Goal: Task Accomplishment & Management: Manage account settings

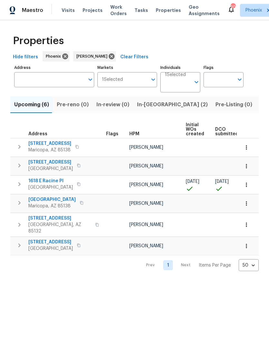
click at [39, 191] on span "Casa Grande, AZ 85122" at bounding box center [50, 187] width 44 height 6
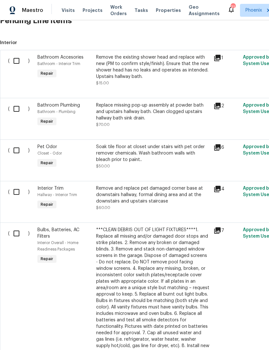
scroll to position [205, 0]
click at [18, 68] on input "checkbox" at bounding box center [19, 61] width 18 height 14
checkbox input "true"
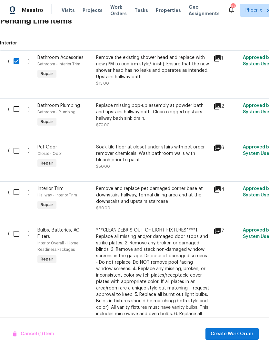
click at [16, 112] on input "checkbox" at bounding box center [19, 109] width 18 height 14
checkbox input "true"
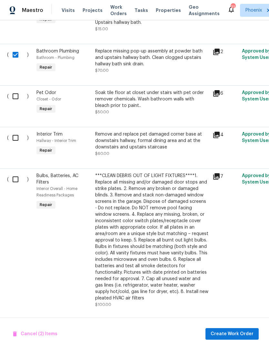
scroll to position [262, 1]
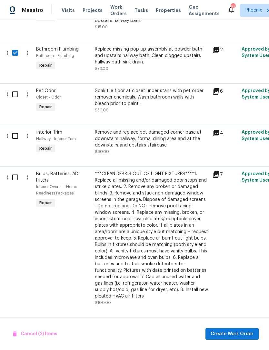
click at [15, 101] on input "checkbox" at bounding box center [17, 95] width 18 height 14
checkbox input "true"
click at [19, 141] on input "checkbox" at bounding box center [17, 136] width 18 height 14
checkbox input "true"
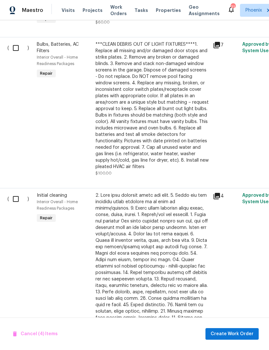
scroll to position [391, 1]
click at [16, 54] on input "checkbox" at bounding box center [18, 48] width 18 height 14
checkbox input "true"
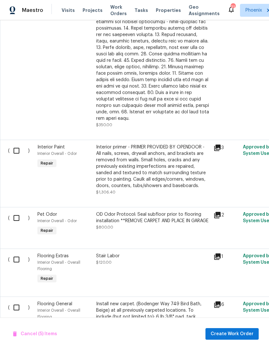
scroll to position [650, 0]
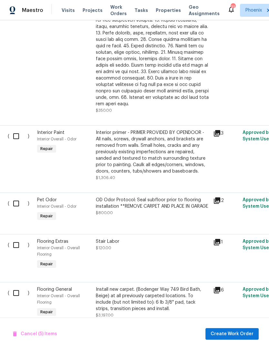
click at [16, 140] on input "checkbox" at bounding box center [18, 137] width 18 height 14
checkbox input "true"
click at [24, 207] on input "checkbox" at bounding box center [18, 204] width 18 height 14
checkbox input "true"
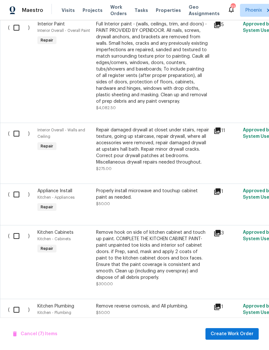
scroll to position [964, 0]
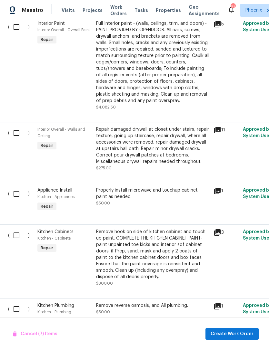
click at [16, 29] on input "checkbox" at bounding box center [19, 27] width 18 height 14
checkbox input "true"
click at [14, 136] on input "checkbox" at bounding box center [19, 133] width 18 height 14
checkbox input "true"
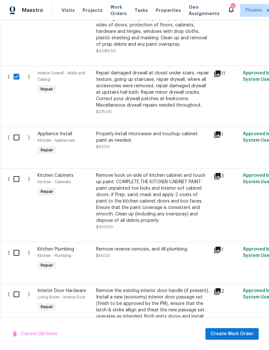
scroll to position [1027, 0]
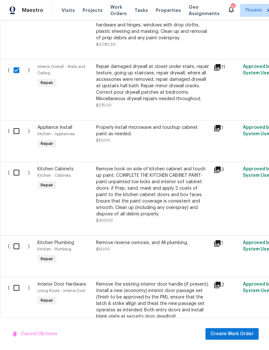
click at [17, 136] on input "checkbox" at bounding box center [19, 131] width 18 height 14
checkbox input "true"
click at [23, 179] on input "checkbox" at bounding box center [19, 173] width 18 height 14
checkbox input "true"
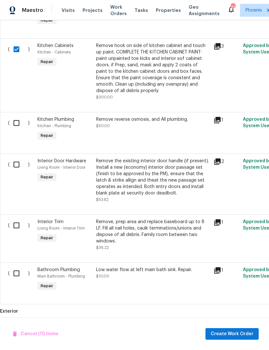
scroll to position [1151, 0]
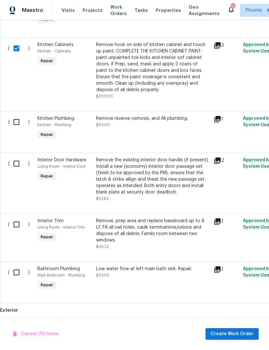
click at [18, 127] on input "checkbox" at bounding box center [19, 122] width 18 height 14
checkbox input "true"
click at [20, 168] on input "checkbox" at bounding box center [19, 164] width 18 height 14
checkbox input "true"
click at [13, 231] on input "checkbox" at bounding box center [19, 225] width 18 height 14
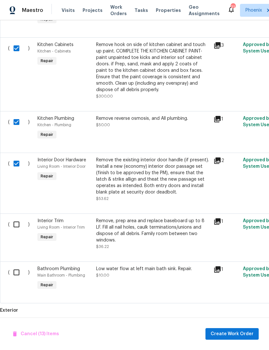
checkbox input "true"
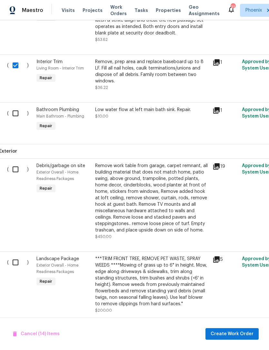
scroll to position [1311, 1]
click at [16, 120] on input "checkbox" at bounding box center [18, 113] width 18 height 14
checkbox input "true"
click at [18, 176] on input "checkbox" at bounding box center [18, 169] width 18 height 14
checkbox input "true"
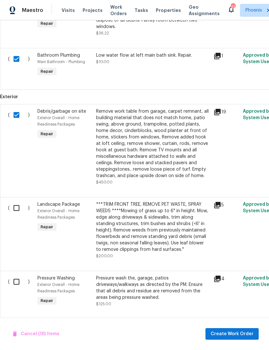
scroll to position [1365, 0]
click at [17, 287] on input "checkbox" at bounding box center [19, 282] width 18 height 14
checkbox input "true"
click at [242, 337] on span "Create Work Order" at bounding box center [231, 334] width 43 height 8
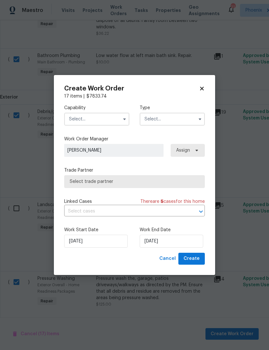
click at [103, 119] on input "text" at bounding box center [96, 119] width 65 height 13
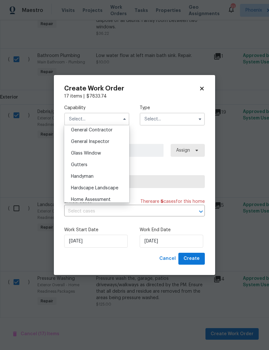
scroll to position [308, 0]
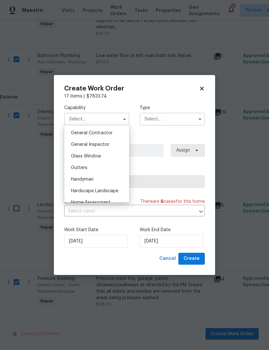
click at [105, 135] on div "General Contractor" at bounding box center [97, 133] width 62 height 12
type input "General Contractor"
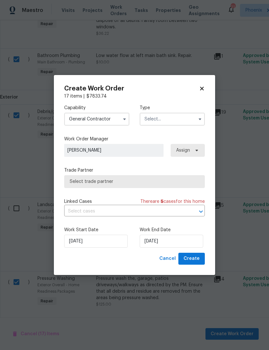
click at [187, 120] on input "text" at bounding box center [172, 119] width 65 height 13
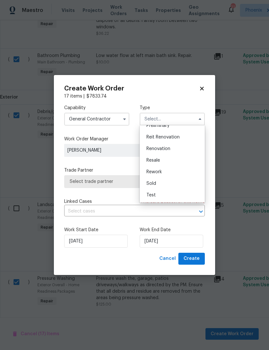
scroll to position [146, 0]
click at [157, 151] on div "Renovation" at bounding box center [172, 149] width 62 height 12
type input "Renovation"
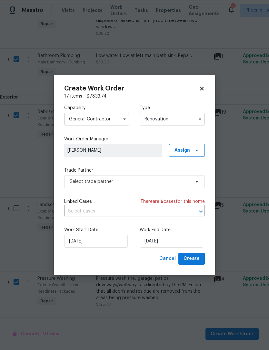
scroll to position [0, 0]
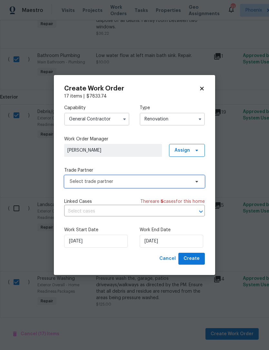
click at [124, 185] on span "Select trade partner" at bounding box center [134, 181] width 140 height 13
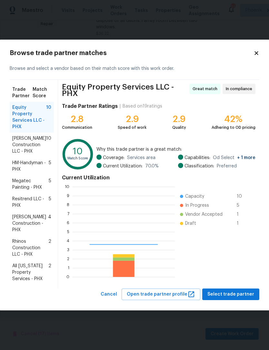
scroll to position [90, 102]
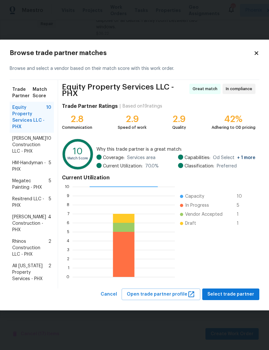
click at [23, 247] on span "Rhinos Construction LLC - PHX" at bounding box center [30, 247] width 36 height 19
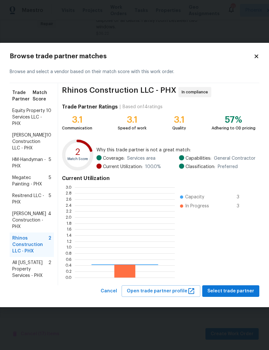
scroll to position [90, 100]
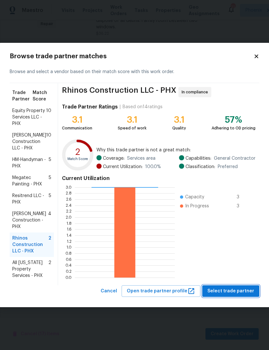
click at [240, 291] on span "Select trade partner" at bounding box center [230, 291] width 47 height 8
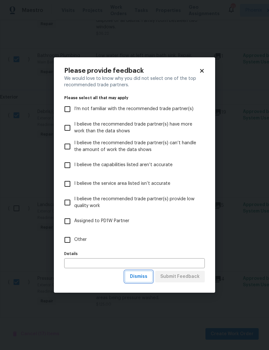
click at [146, 280] on span "Dismiss" at bounding box center [138, 277] width 17 height 8
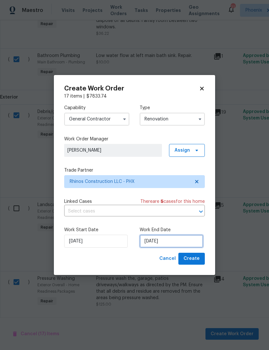
click at [184, 240] on input "8/18/2025" at bounding box center [171, 241] width 63 height 13
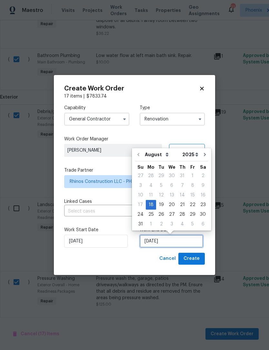
scroll to position [12, 0]
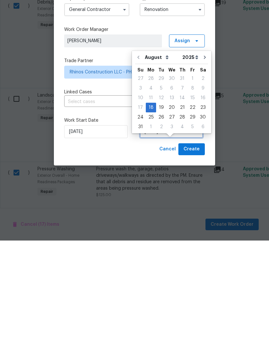
checkbox input "false"
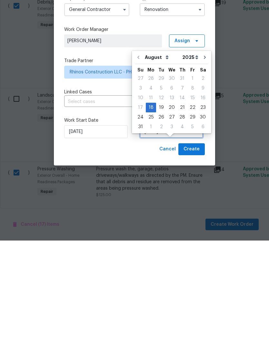
checkbox input "false"
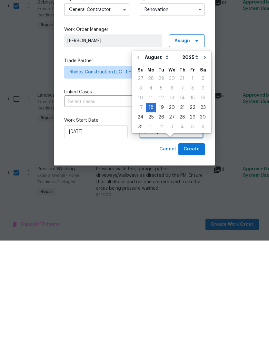
checkbox input "false"
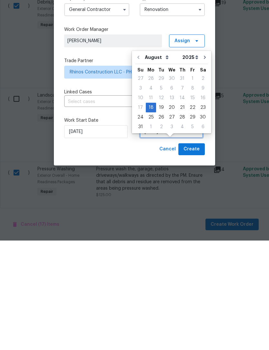
checkbox input "false"
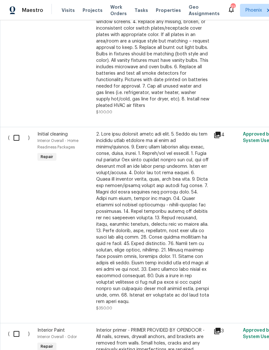
scroll to position [386, 0]
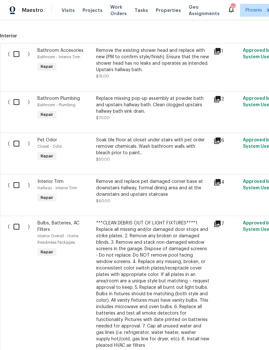
scroll to position [211, 0]
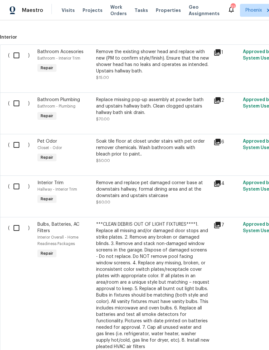
click at [20, 110] on input "checkbox" at bounding box center [19, 104] width 18 height 14
checkbox input "true"
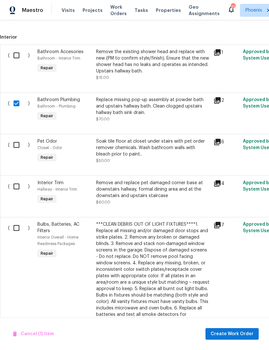
click at [20, 60] on input "checkbox" at bounding box center [19, 56] width 18 height 14
checkbox input "true"
click at [24, 149] on input "checkbox" at bounding box center [19, 145] width 18 height 14
checkbox input "true"
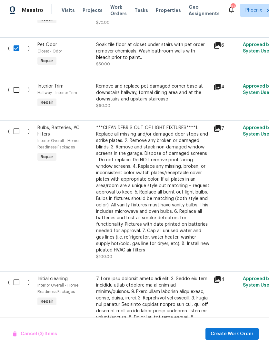
scroll to position [308, 0]
click at [16, 97] on input "checkbox" at bounding box center [19, 90] width 18 height 14
checkbox input "true"
click at [17, 136] on input "checkbox" at bounding box center [19, 132] width 18 height 14
checkbox input "true"
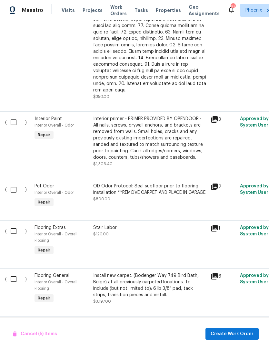
scroll to position [672, 1]
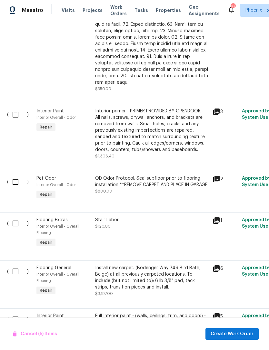
click at [18, 116] on input "checkbox" at bounding box center [18, 115] width 18 height 14
checkbox input "true"
click at [23, 186] on input "checkbox" at bounding box center [18, 182] width 18 height 14
checkbox input "true"
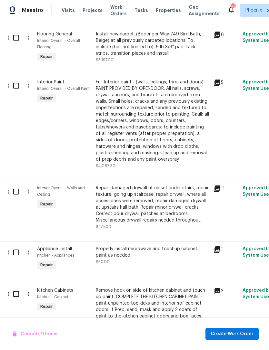
scroll to position [906, 1]
click at [15, 92] on input "checkbox" at bounding box center [18, 86] width 18 height 14
checkbox input "true"
click at [20, 198] on input "checkbox" at bounding box center [18, 192] width 18 height 14
checkbox input "true"
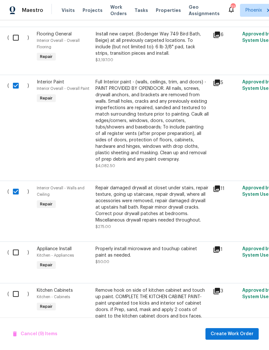
click at [18, 255] on input "checkbox" at bounding box center [18, 253] width 18 height 14
checkbox input "true"
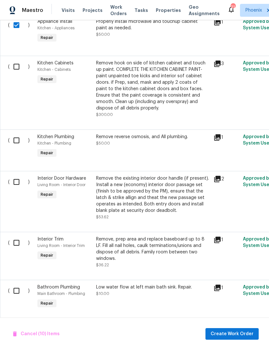
scroll to position [1132, 2]
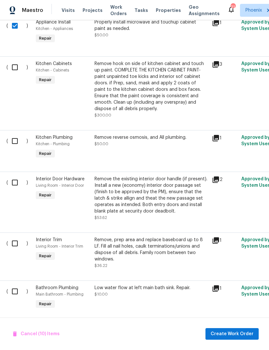
click at [17, 73] on input "checkbox" at bounding box center [17, 68] width 18 height 14
checkbox input "true"
click at [13, 145] on input "checkbox" at bounding box center [17, 141] width 18 height 14
checkbox input "true"
click at [18, 189] on input "checkbox" at bounding box center [17, 183] width 18 height 14
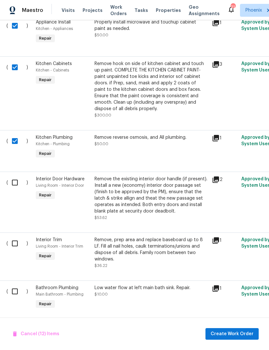
checkbox input "true"
click at [20, 247] on input "checkbox" at bounding box center [17, 244] width 18 height 14
checkbox input "true"
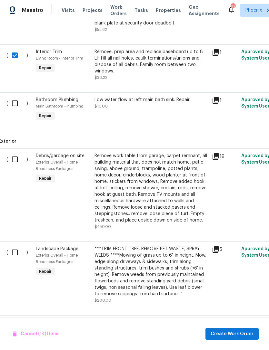
scroll to position [1356, 2]
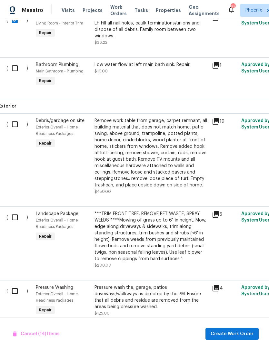
click at [17, 128] on input "checkbox" at bounding box center [17, 125] width 18 height 14
checkbox input "true"
click at [17, 71] on input "checkbox" at bounding box center [17, 69] width 18 height 14
checkbox input "true"
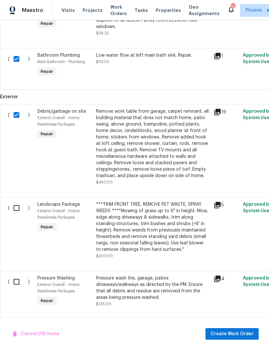
scroll to position [1365, 0]
click at [21, 289] on input "checkbox" at bounding box center [19, 282] width 18 height 14
checkbox input "true"
click at [237, 334] on span "Create Work Order" at bounding box center [231, 334] width 43 height 8
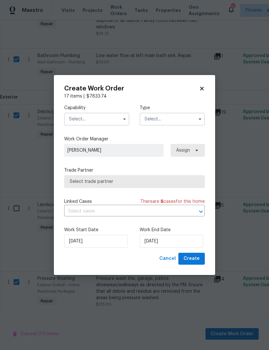
click at [112, 123] on input "text" at bounding box center [96, 119] width 65 height 13
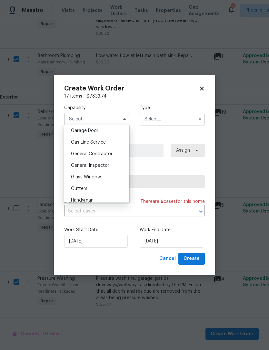
scroll to position [288, 0]
click at [102, 157] on div "General Contractor" at bounding box center [97, 153] width 62 height 12
type input "General Contractor"
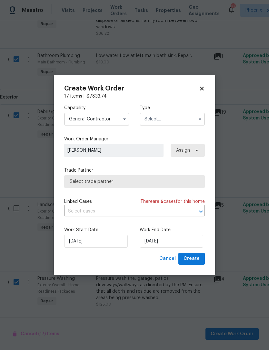
click at [190, 123] on input "text" at bounding box center [172, 119] width 65 height 13
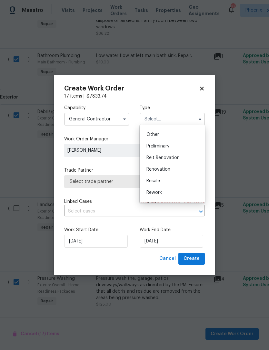
scroll to position [126, 0]
click at [159, 167] on span "Renovation" at bounding box center [158, 169] width 24 height 5
type input "Renovation"
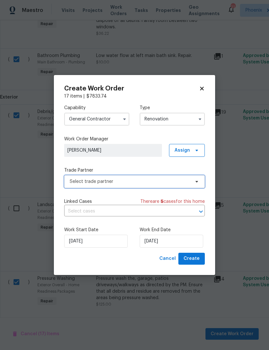
click at [145, 183] on span "Select trade partner" at bounding box center [130, 181] width 120 height 6
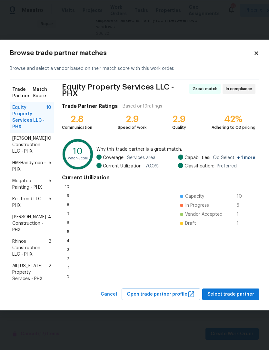
scroll to position [90, 102]
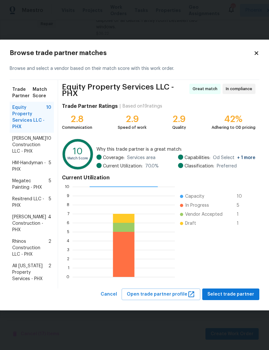
click at [23, 246] on span "Rhinos Construction LLC - PHX" at bounding box center [30, 247] width 36 height 19
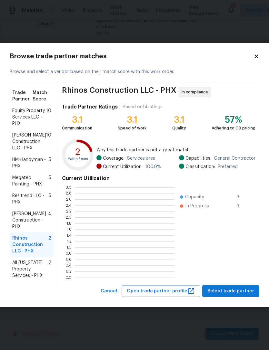
scroll to position [1, 1]
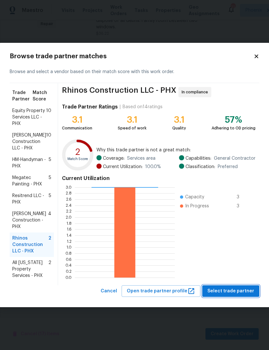
click at [244, 290] on span "Select trade partner" at bounding box center [230, 291] width 47 height 8
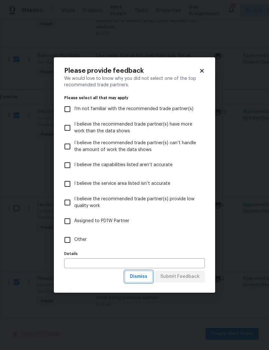
click at [143, 274] on span "Dismiss" at bounding box center [138, 277] width 17 height 8
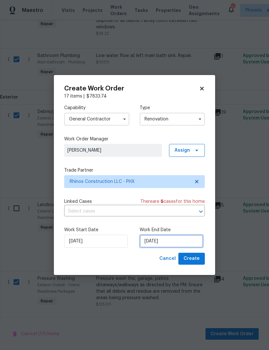
click at [177, 240] on input "8/18/2025" at bounding box center [171, 241] width 63 height 13
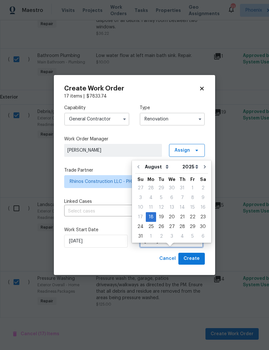
scroll to position [12, 0]
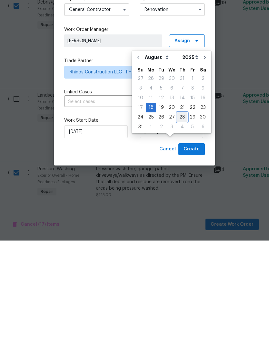
click at [182, 222] on div "28" at bounding box center [182, 226] width 10 height 9
type input "8/28/2025"
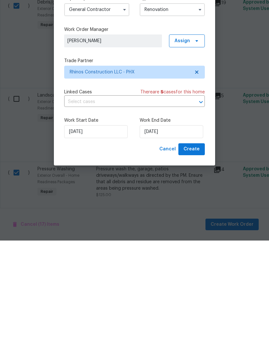
scroll to position [21, 0]
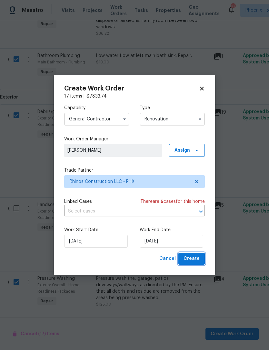
click at [195, 265] on button "Create" at bounding box center [191, 259] width 26 height 12
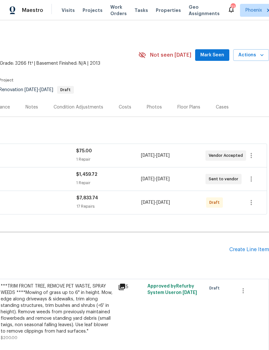
scroll to position [0, 95]
click at [252, 207] on icon "button" at bounding box center [251, 203] width 8 height 8
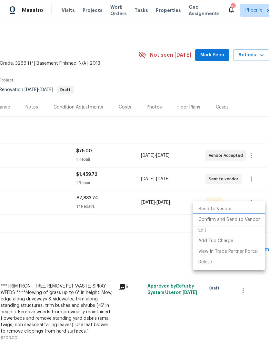
click at [244, 220] on li "Confirm and Send to Vendor" at bounding box center [229, 220] width 72 height 11
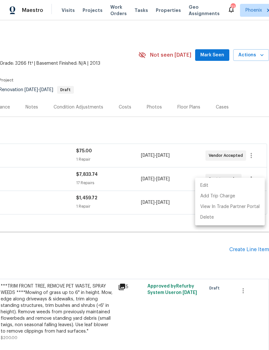
click at [188, 258] on div at bounding box center [134, 175] width 269 height 350
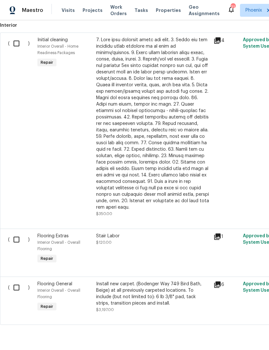
scroll to position [334, 0]
click at [15, 245] on input "checkbox" at bounding box center [19, 240] width 18 height 14
checkbox input "true"
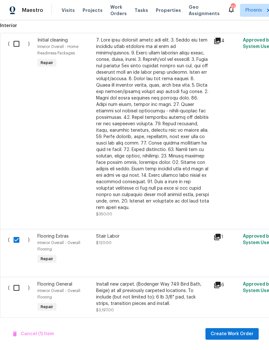
click at [14, 287] on input "checkbox" at bounding box center [19, 288] width 18 height 14
checkbox input "true"
click at [235, 335] on span "Create Work Order" at bounding box center [231, 334] width 43 height 8
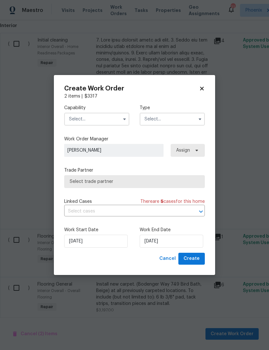
checkbox input "false"
click at [111, 120] on input "text" at bounding box center [96, 119] width 65 height 13
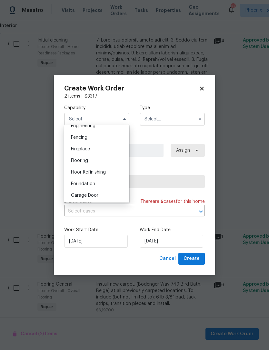
scroll to position [229, 0]
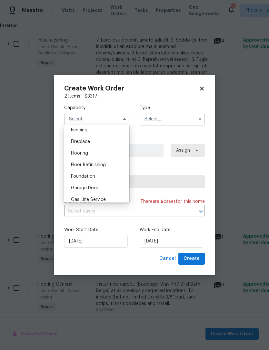
click at [84, 158] on div "Flooring" at bounding box center [97, 154] width 62 height 12
type input "Flooring"
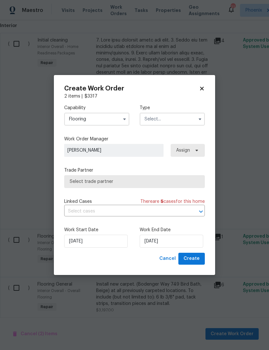
click at [187, 120] on input "text" at bounding box center [172, 119] width 65 height 13
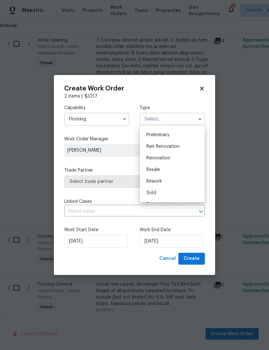
scroll to position [138, 0]
click at [159, 159] on span "Renovation" at bounding box center [158, 157] width 24 height 5
type input "Renovation"
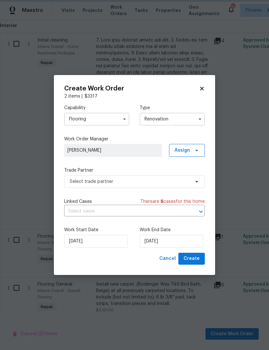
scroll to position [0, 0]
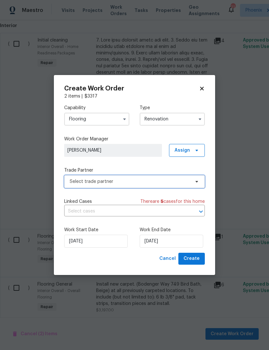
click at [133, 185] on span "Select trade partner" at bounding box center [134, 181] width 140 height 13
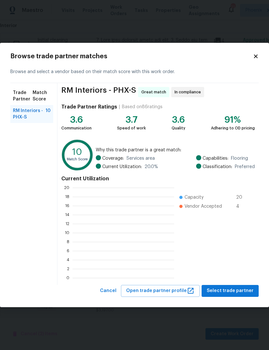
scroll to position [90, 101]
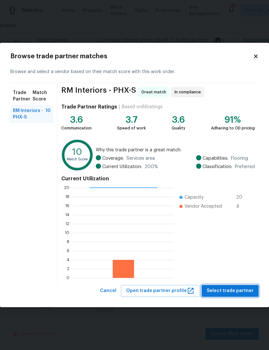
click at [236, 292] on span "Select trade partner" at bounding box center [230, 291] width 47 height 8
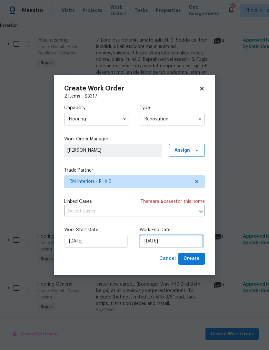
click at [187, 242] on input "8/18/2025" at bounding box center [171, 241] width 63 height 13
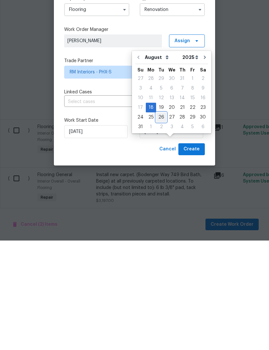
click at [159, 222] on div "26" at bounding box center [161, 226] width 10 height 9
type input "8/26/2025"
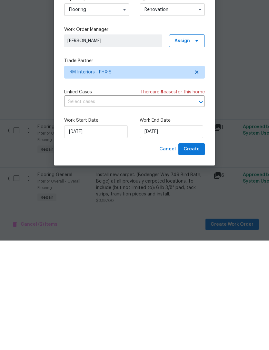
scroll to position [21, 0]
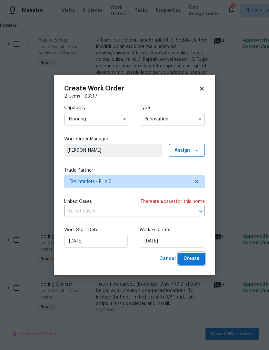
click at [196, 259] on span "Create" at bounding box center [191, 259] width 16 height 8
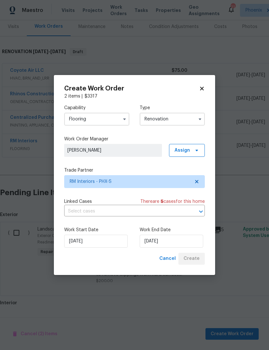
scroll to position [66, 0]
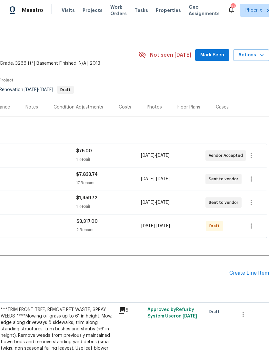
scroll to position [0, 95]
click at [254, 230] on icon "button" at bounding box center [251, 226] width 8 height 8
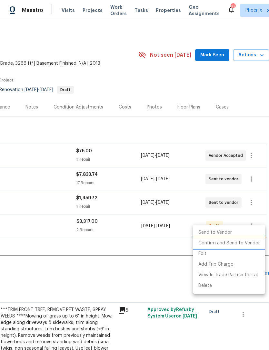
click at [246, 242] on li "Confirm and Send to Vendor" at bounding box center [229, 243] width 72 height 11
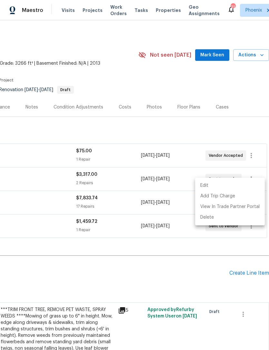
click at [159, 269] on div at bounding box center [134, 175] width 269 height 350
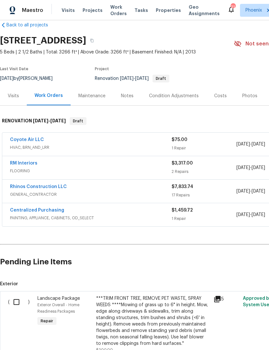
scroll to position [12, 0]
click at [23, 165] on link "RM Interiors" at bounding box center [23, 163] width 27 height 5
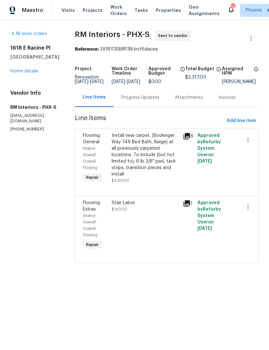
click at [150, 101] on div "Progress Updates" at bounding box center [140, 97] width 38 height 6
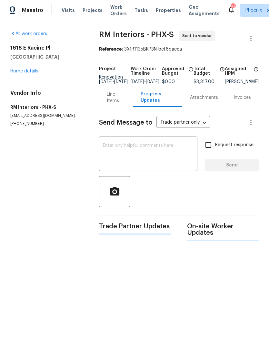
click at [129, 164] on textarea at bounding box center [148, 154] width 91 height 23
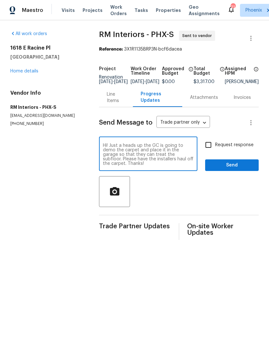
type textarea "Hi! Just a heads up the GC is going to demo the carpet and place it in the gara…"
click at [239, 171] on button "Send" at bounding box center [231, 165] width 53 height 12
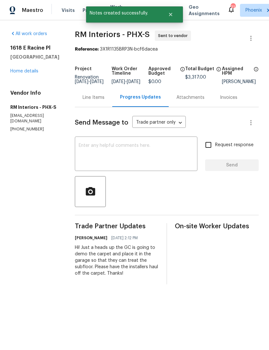
click at [31, 73] on link "Home details" at bounding box center [24, 71] width 28 height 5
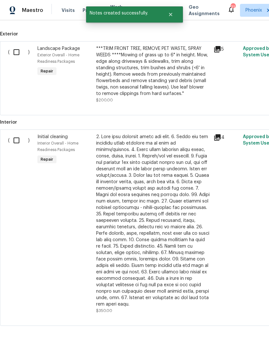
scroll to position [261, 0]
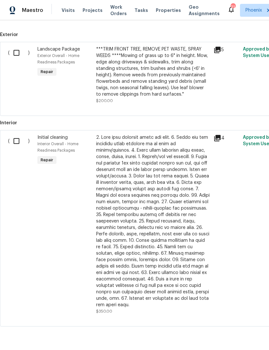
click at [160, 61] on div "***TRIM FRONT TREE, REMOVE PET WASTE, SPRAY WEEDS ****Mowing of grass up to 6" …" at bounding box center [152, 72] width 113 height 52
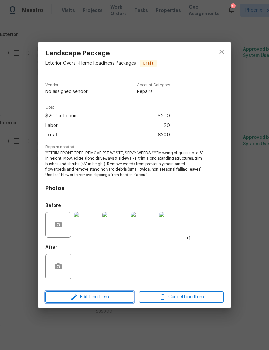
click at [114, 298] on span "Edit Line Item" at bounding box center [89, 297] width 84 height 8
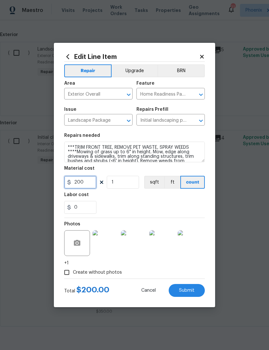
click at [90, 182] on input "200" at bounding box center [80, 182] width 32 height 13
type input "250"
click at [149, 200] on div "Labor cost" at bounding box center [134, 197] width 140 height 8
click at [189, 291] on span "Submit" at bounding box center [186, 290] width 15 height 5
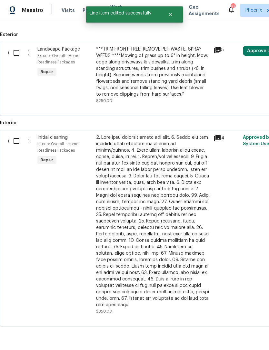
click at [16, 148] on input "checkbox" at bounding box center [19, 141] width 18 height 14
checkbox input "true"
click at [18, 60] on input "checkbox" at bounding box center [19, 53] width 18 height 14
checkbox input "true"
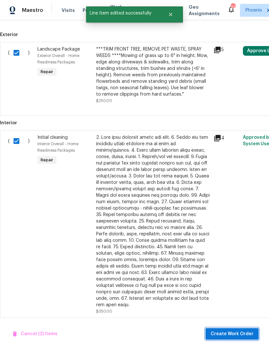
click at [236, 339] on button "Create Work Order" at bounding box center [231, 334] width 53 height 12
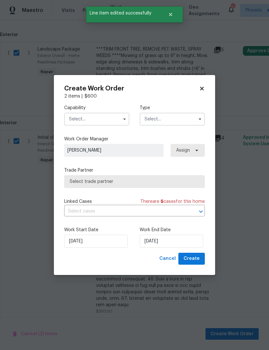
click at [110, 120] on input "text" at bounding box center [96, 119] width 65 height 13
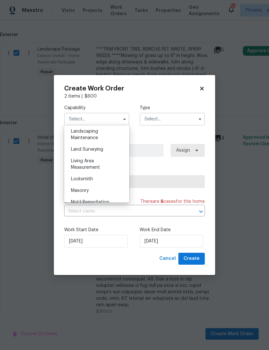
scroll to position [417, 0]
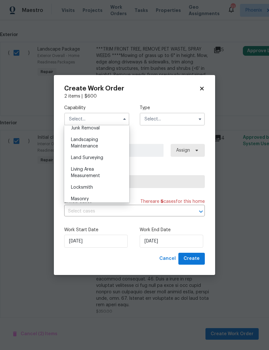
click at [86, 147] on span "Landscaping Maintenance" at bounding box center [84, 143] width 27 height 11
type input "Landscaping Maintenance"
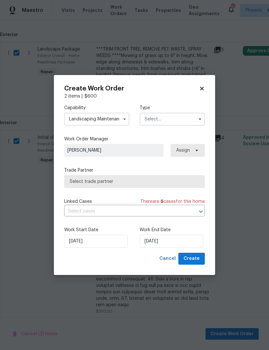
click at [185, 117] on input "text" at bounding box center [172, 119] width 65 height 13
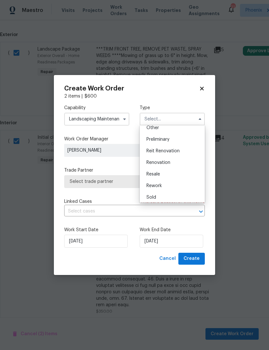
scroll to position [130, 0]
click at [160, 167] on span "Renovation" at bounding box center [158, 165] width 24 height 5
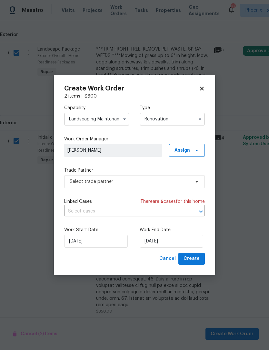
type input "Renovation"
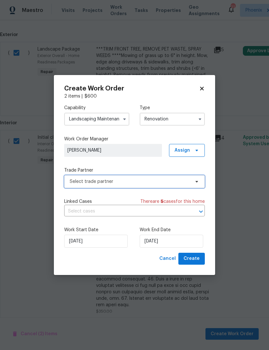
click at [141, 184] on span "Select trade partner" at bounding box center [130, 181] width 120 height 6
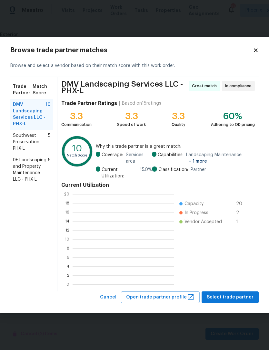
scroll to position [90, 101]
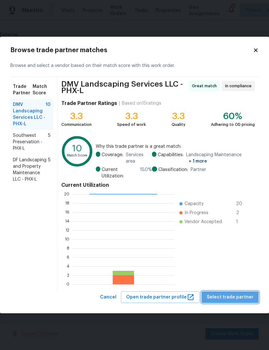
click at [236, 297] on span "Select trade partner" at bounding box center [230, 298] width 47 height 8
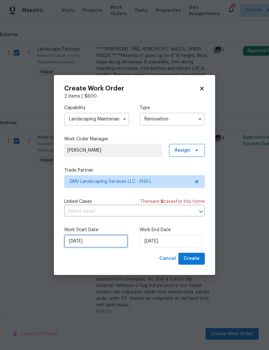
click at [108, 245] on input "8/18/2025" at bounding box center [95, 241] width 63 height 13
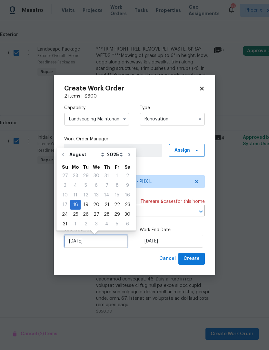
scroll to position [12, 0]
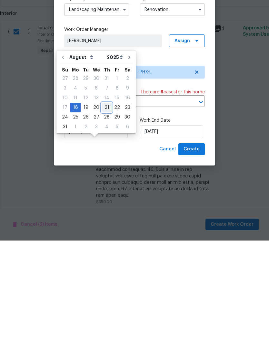
click at [104, 213] on div "21" at bounding box center [106, 217] width 10 height 9
type input "8/21/2025"
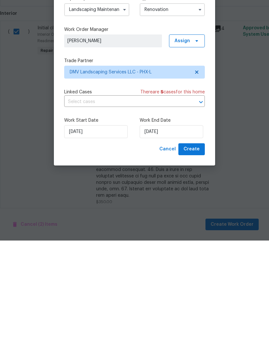
scroll to position [21, 0]
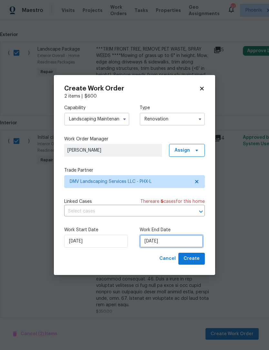
click at [179, 242] on input "8/21/2025" at bounding box center [171, 241] width 63 height 13
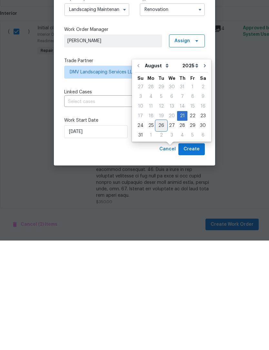
click at [158, 231] on div "26" at bounding box center [161, 235] width 10 height 9
type input "8/26/2025"
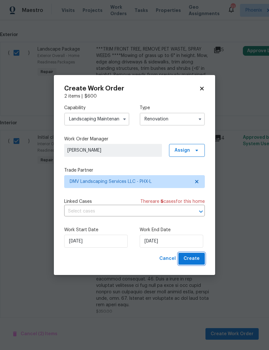
click at [198, 261] on span "Create" at bounding box center [191, 259] width 16 height 8
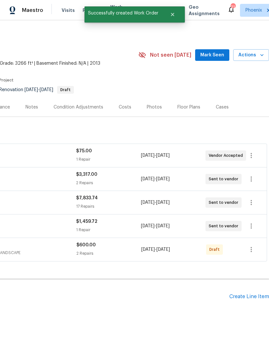
scroll to position [0, 95]
click at [251, 247] on icon "button" at bounding box center [250, 249] width 1 height 5
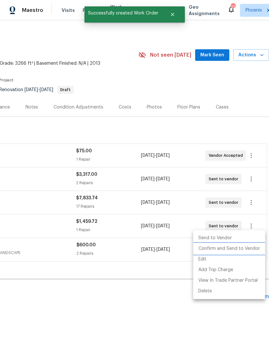
click at [246, 251] on li "Confirm and Send to Vendor" at bounding box center [229, 249] width 72 height 11
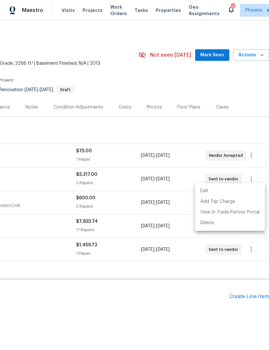
click at [144, 285] on div at bounding box center [134, 175] width 269 height 350
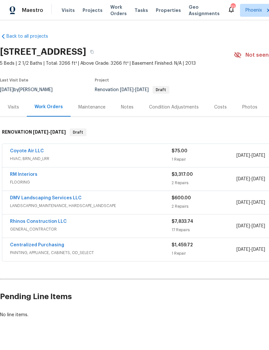
scroll to position [0, 0]
click at [38, 196] on link "DMV Landscaping Services LLC" at bounding box center [46, 198] width 72 height 5
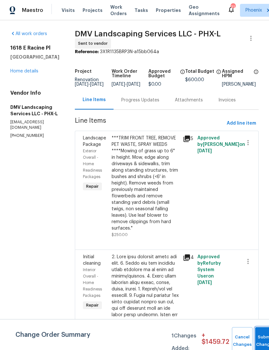
click at [260, 342] on span "Submit Changes" at bounding box center [265, 341] width 14 height 15
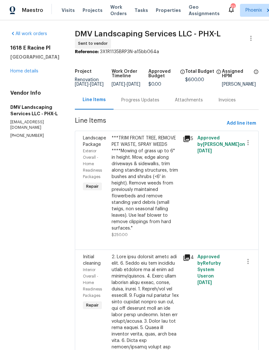
click at [32, 73] on link "Home details" at bounding box center [24, 71] width 28 height 5
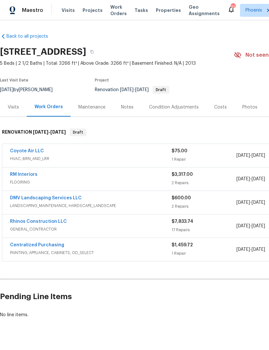
click at [50, 209] on span "LANDSCAPING_MAINTENANCE, HARDSCAPE_LANDSCAPE" at bounding box center [90, 206] width 161 height 6
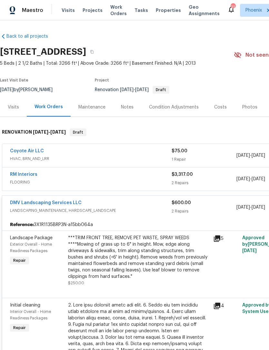
click at [54, 205] on link "DMV Landscaping Services LLC" at bounding box center [46, 203] width 72 height 5
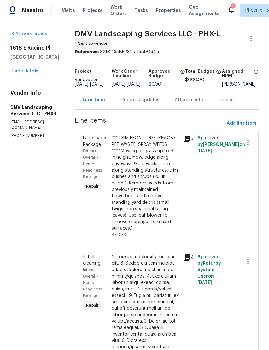
click at [141, 110] on div "Progress Updates" at bounding box center [139, 100] width 53 height 19
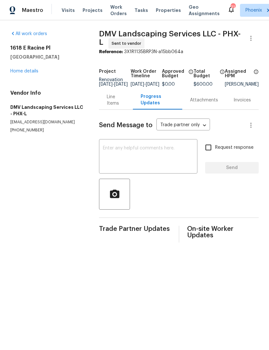
click at [119, 167] on textarea at bounding box center [148, 157] width 91 height 23
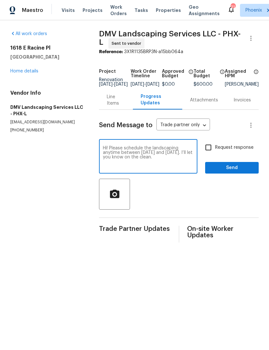
type textarea "Hi! Please schedule the landscaping anytime between this Thursday and next Mond…"
click at [234, 172] on span "Send" at bounding box center [231, 168] width 43 height 8
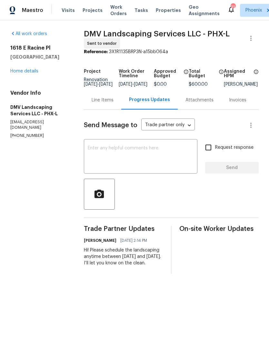
click at [32, 73] on link "Home details" at bounding box center [24, 71] width 28 height 5
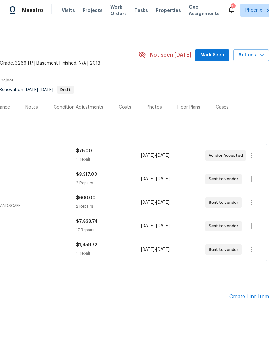
scroll to position [0, 95]
click at [223, 59] on span "Mark Seen" at bounding box center [212, 55] width 24 height 8
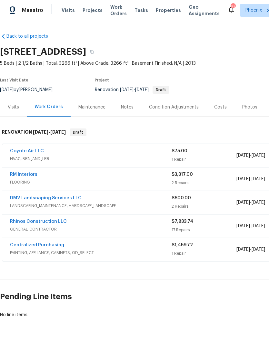
scroll to position [0, 0]
click at [10, 55] on h2 "1618 E Racine Pl, Casa Grande, AZ 85122" at bounding box center [43, 52] width 86 height 6
copy div "1618 E Racine Pl, Casa Grande, AZ 85122"
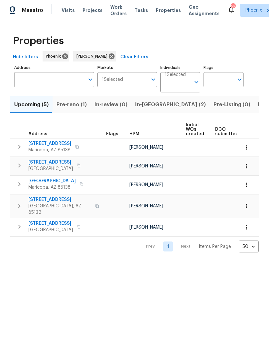
click at [72, 109] on span "Pre-reno (1)" at bounding box center [71, 104] width 30 height 9
